Goal: Task Accomplishment & Management: Manage account settings

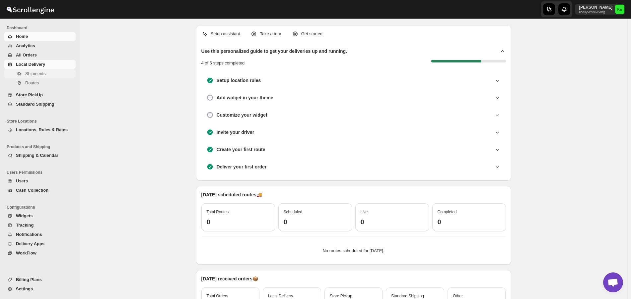
click at [36, 74] on span "Shipments" at bounding box center [35, 73] width 20 height 5
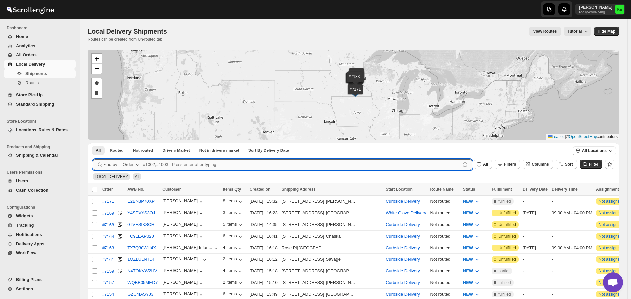
click at [148, 164] on input "text" at bounding box center [302, 164] width 318 height 11
type input "7056"
click at [93, 143] on button "Submit" at bounding box center [102, 146] width 19 height 7
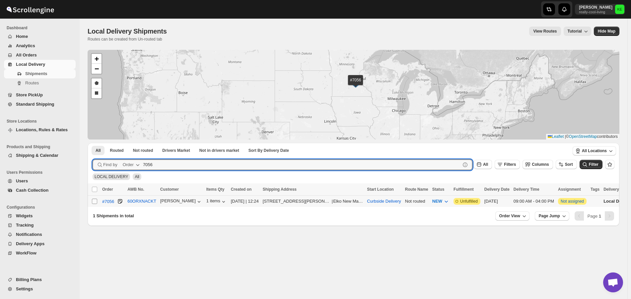
click at [96, 202] on input "Select shipment" at bounding box center [94, 200] width 5 height 5
checkbox input "true"
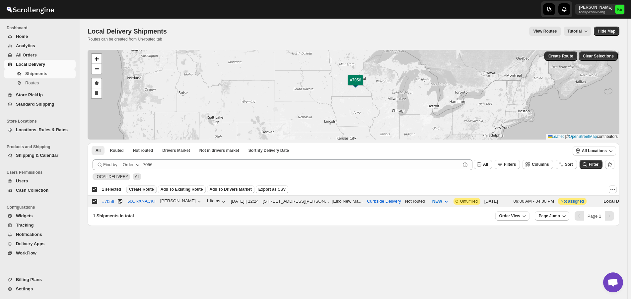
click at [142, 190] on span "Create Route" at bounding box center [141, 189] width 25 height 5
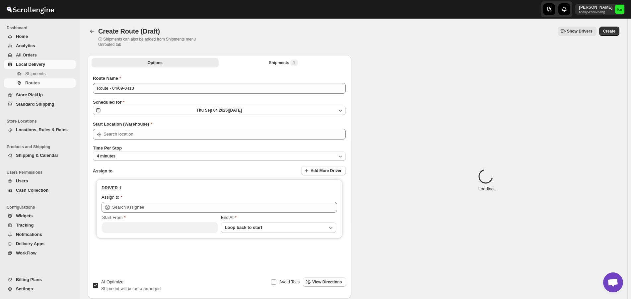
type input "Curbside Delivery"
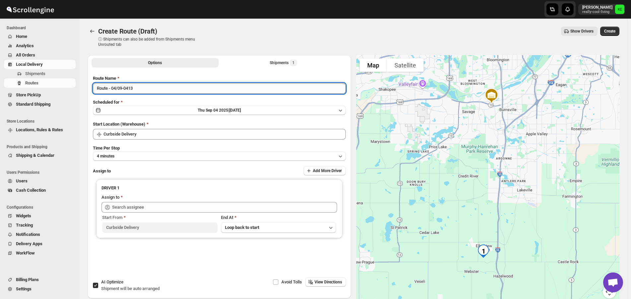
click at [166, 89] on input "Route - 04/09-0413" at bounding box center [219, 88] width 253 height 11
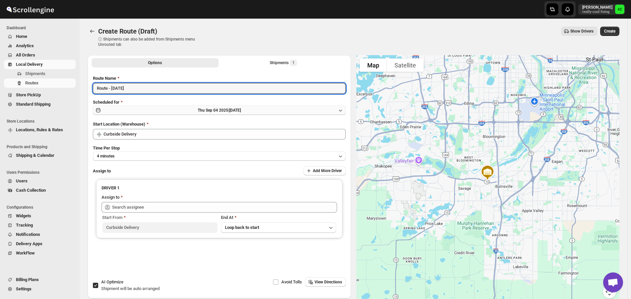
type input "Route - [DATE]"
click at [342, 110] on icon "button" at bounding box center [340, 110] width 7 height 7
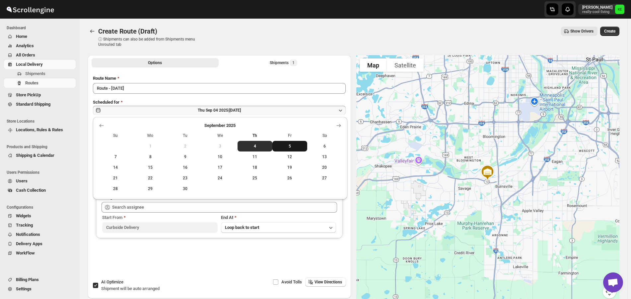
click at [285, 148] on span "5" at bounding box center [290, 145] width 30 height 5
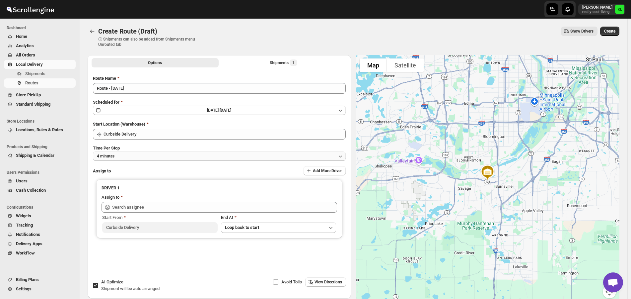
click at [341, 156] on icon "button" at bounding box center [340, 156] width 7 height 7
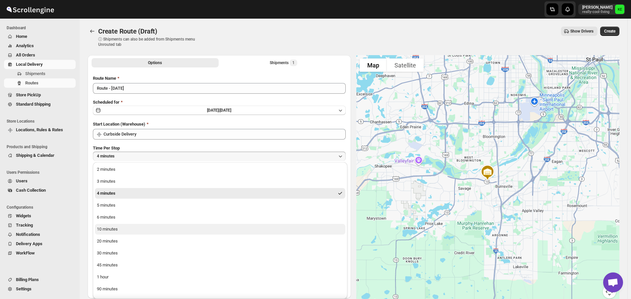
click at [113, 231] on div "10 minutes" at bounding box center [107, 229] width 21 height 7
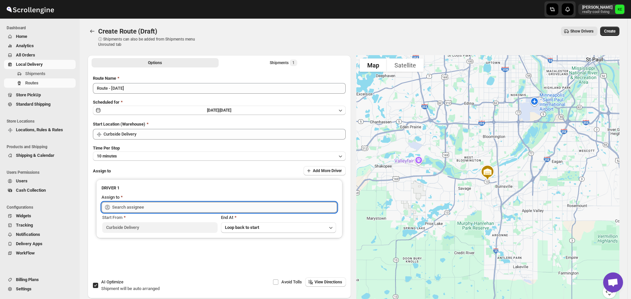
click at [277, 207] on input "text" at bounding box center [224, 207] width 225 height 11
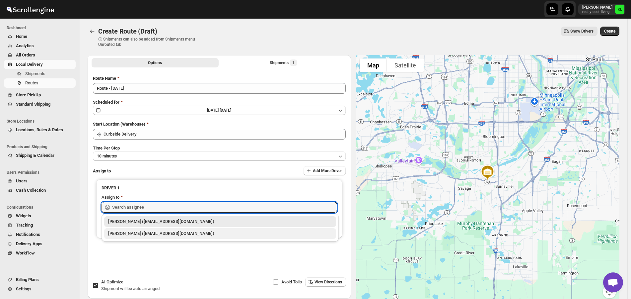
click at [181, 235] on div "[PERSON_NAME] ([EMAIL_ADDRESS][DOMAIN_NAME])" at bounding box center [220, 233] width 224 height 7
type input "[PERSON_NAME] ([EMAIL_ADDRESS][DOMAIN_NAME])"
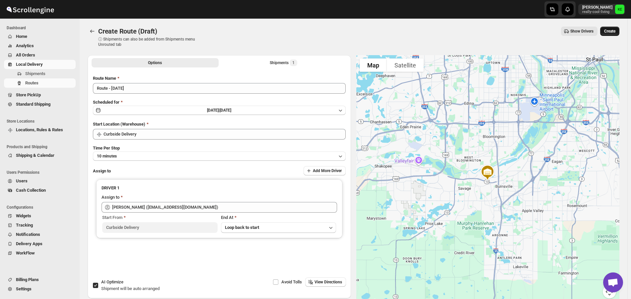
click at [615, 32] on span "Create" at bounding box center [609, 31] width 11 height 5
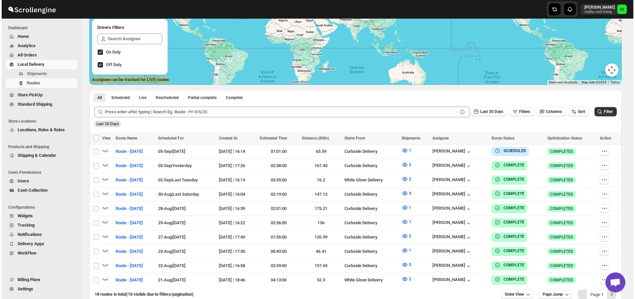
scroll to position [100, 0]
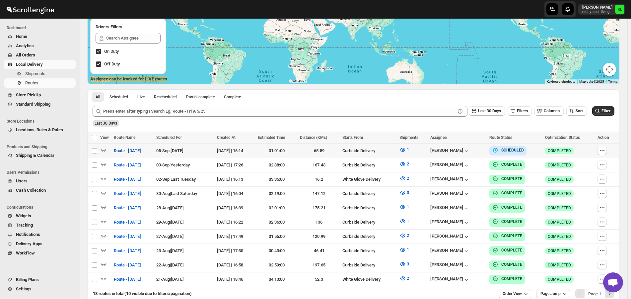
click at [141, 151] on span "Route - [DATE]" at bounding box center [127, 150] width 27 height 7
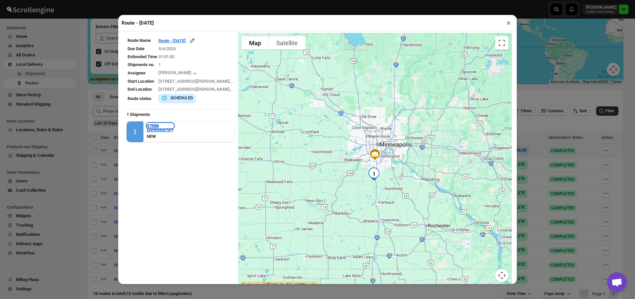
click at [156, 127] on b "#7056" at bounding box center [153, 125] width 12 height 5
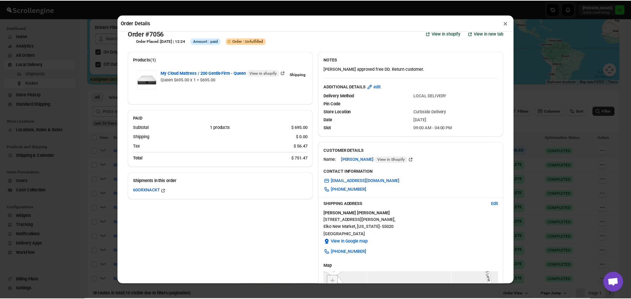
scroll to position [0, 0]
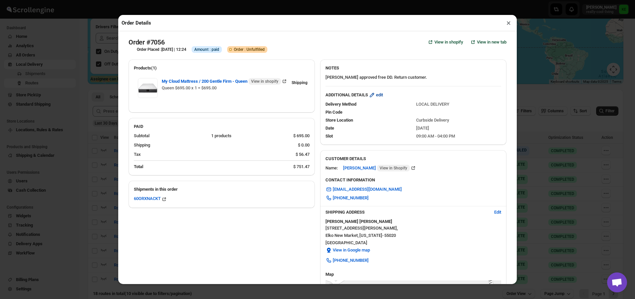
click at [379, 97] on span "edit" at bounding box center [379, 95] width 7 height 7
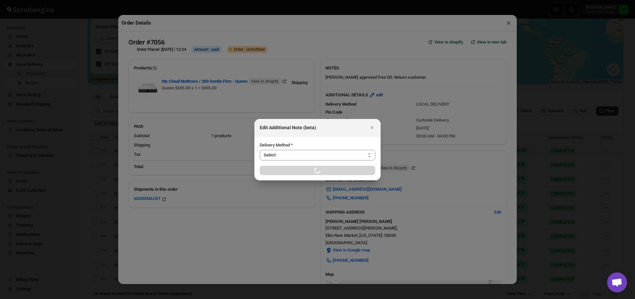
select select "LOCAL_DELIVERY"
select select "LOCATION_BASES"
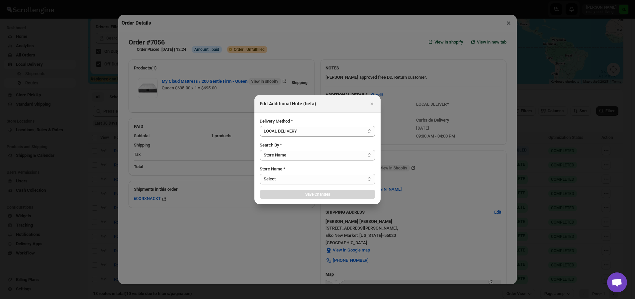
select select "656744df154a64d9bb065b6d"
select select "[DATE]"
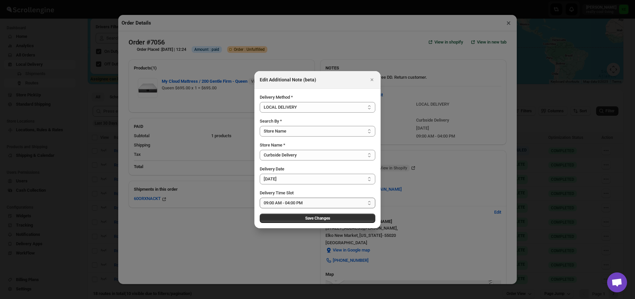
click at [369, 204] on select "Select 09:00 AM - 04:00 PM 09:00 AM - 11:00 AM 10:00 AM - 12:00 PM 11:00 AM - 0…" at bounding box center [318, 202] width 116 height 11
select select "673ffc4d35296b8d311f7cd5"
click at [260, 197] on select "Select 09:00 AM - 04:00 PM 09:00 AM - 11:00 AM 10:00 AM - 12:00 PM 11:00 AM - 0…" at bounding box center [318, 202] width 116 height 11
click at [322, 219] on span "Save Changes" at bounding box center [317, 217] width 25 height 5
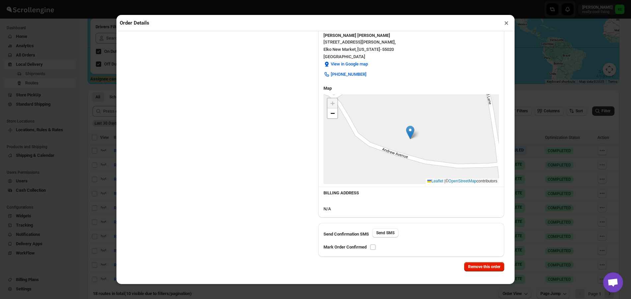
scroll to position [189, 0]
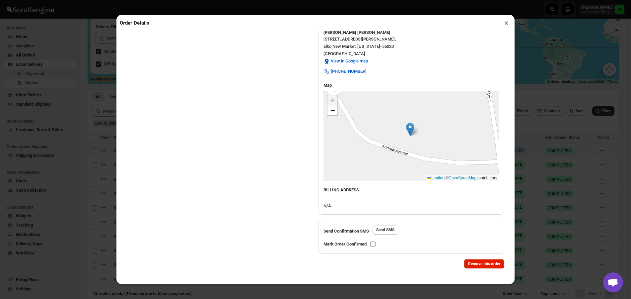
click at [374, 244] on input "checkbox" at bounding box center [372, 243] width 5 height 5
checkbox input "true"
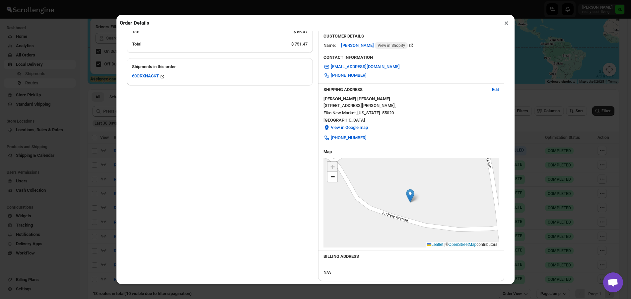
scroll to position [0, 0]
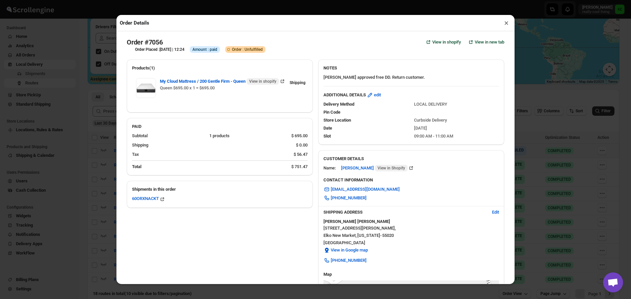
click at [506, 24] on button "×" at bounding box center [507, 22] width 10 height 9
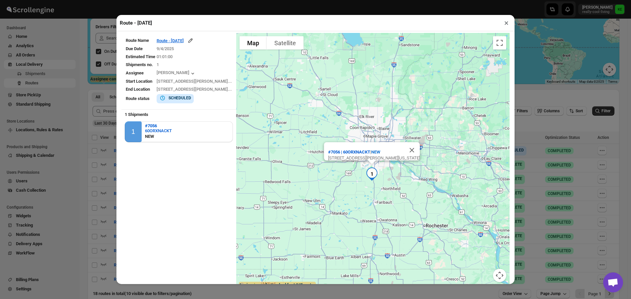
click at [506, 24] on button "×" at bounding box center [507, 22] width 10 height 9
